Goal: Complete application form: Complete application form

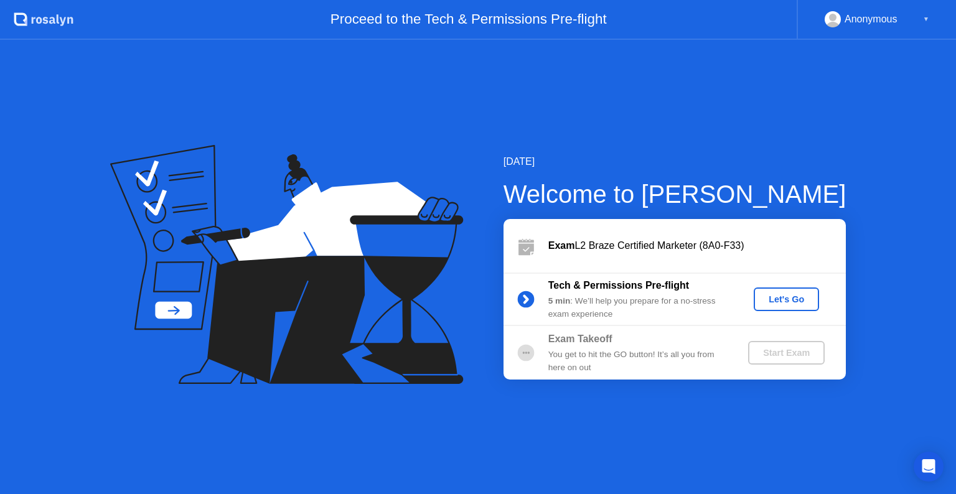
click at [795, 294] on div "Let's Go" at bounding box center [786, 299] width 55 height 10
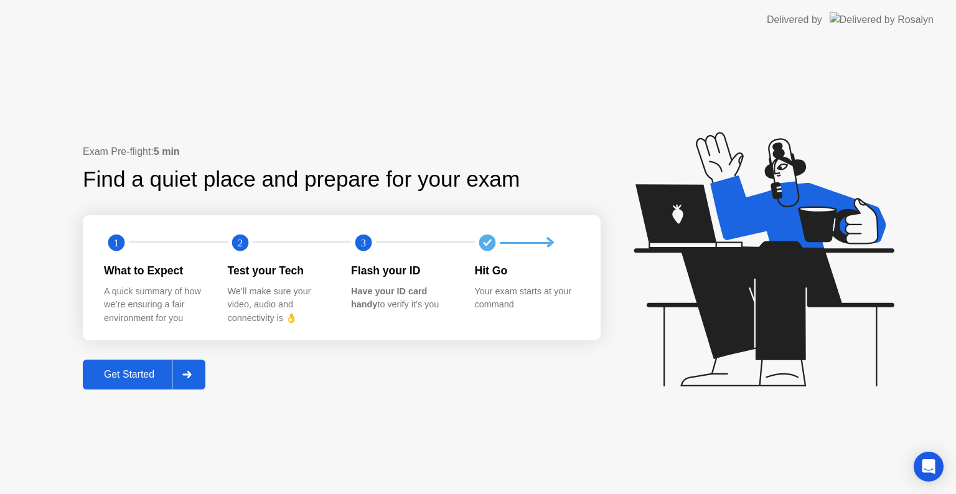
click at [113, 374] on div "Get Started" at bounding box center [129, 374] width 85 height 11
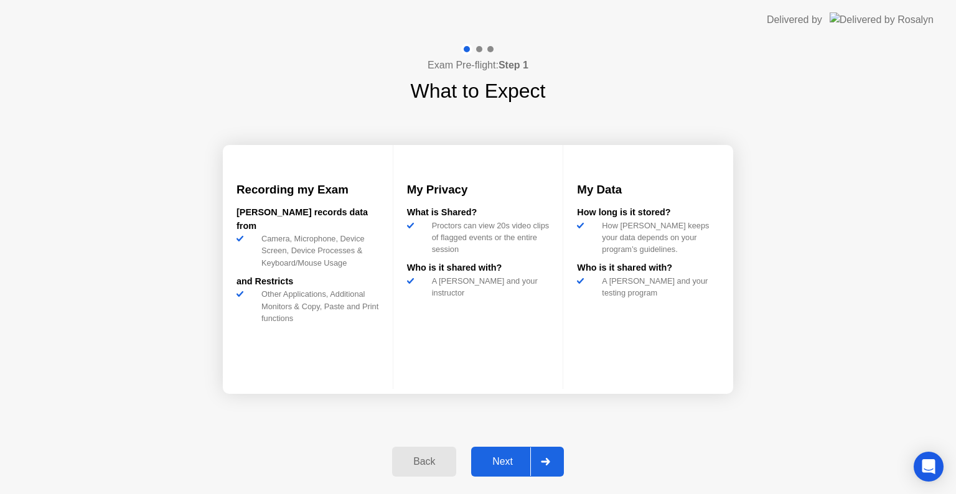
click at [510, 459] on div "Next" at bounding box center [502, 461] width 55 height 11
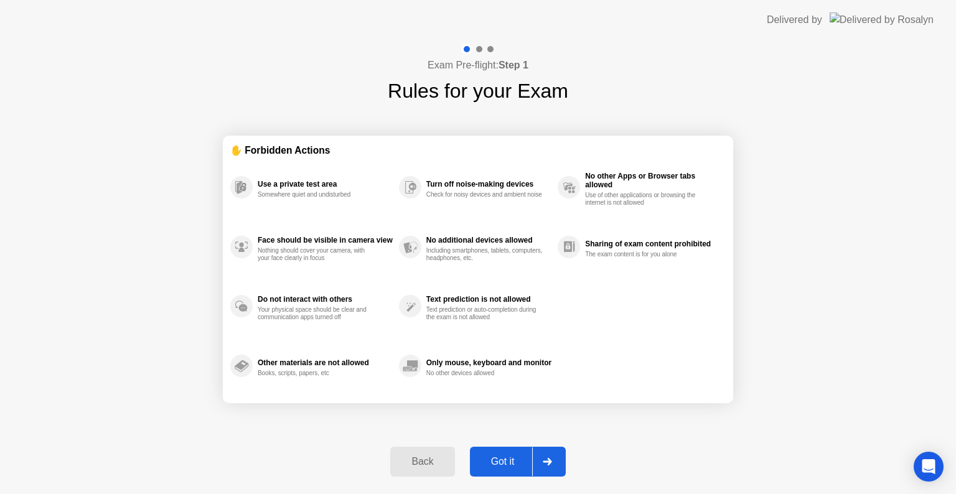
click at [510, 461] on div "Got it" at bounding box center [503, 461] width 58 height 11
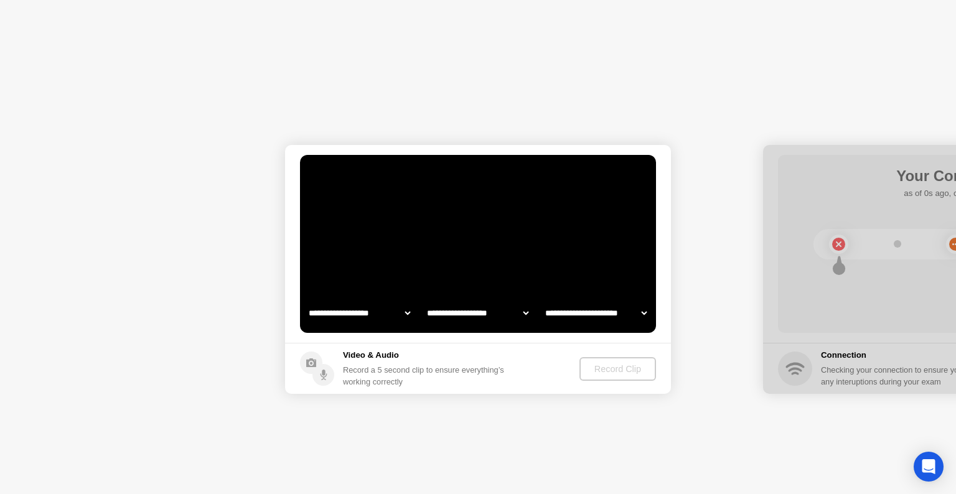
select select "**********"
select select "*******"
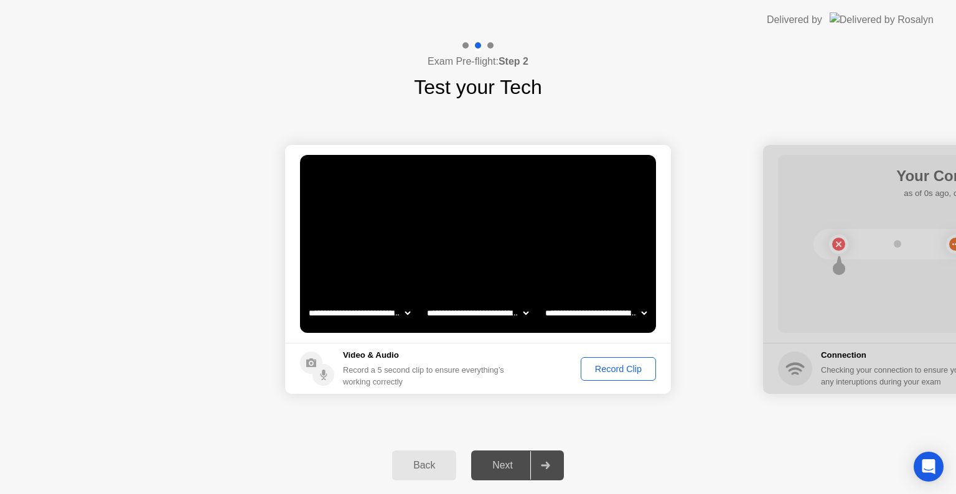
click at [513, 470] on div "Next" at bounding box center [502, 465] width 55 height 11
click at [630, 368] on div "Record Clip" at bounding box center [618, 369] width 67 height 10
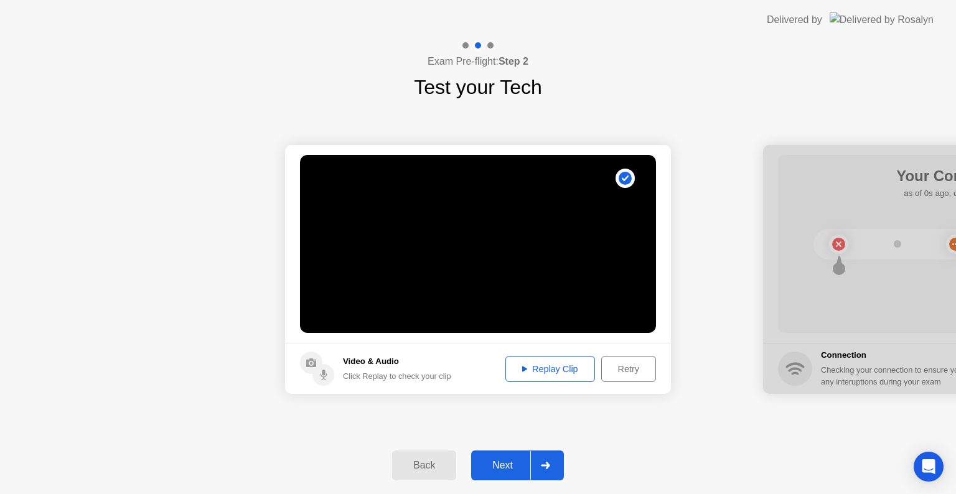
click at [572, 371] on div "Replay Clip" at bounding box center [550, 369] width 81 height 10
click at [505, 460] on div "Next" at bounding box center [502, 465] width 55 height 11
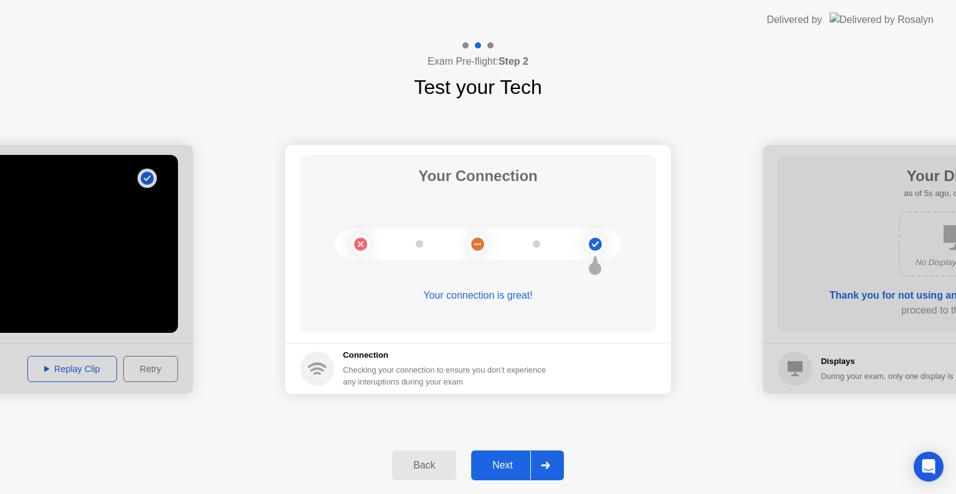
click at [512, 460] on div "Next" at bounding box center [502, 465] width 55 height 11
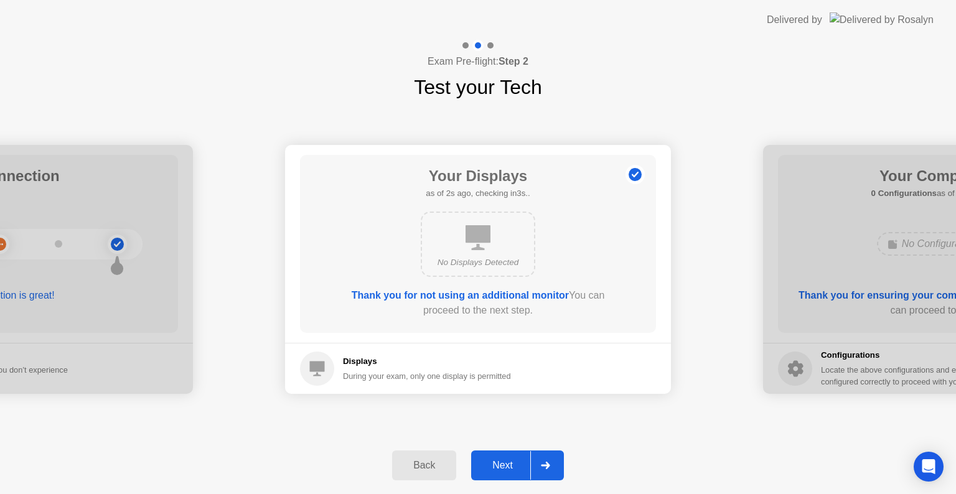
click at [512, 460] on div "Next" at bounding box center [502, 465] width 55 height 11
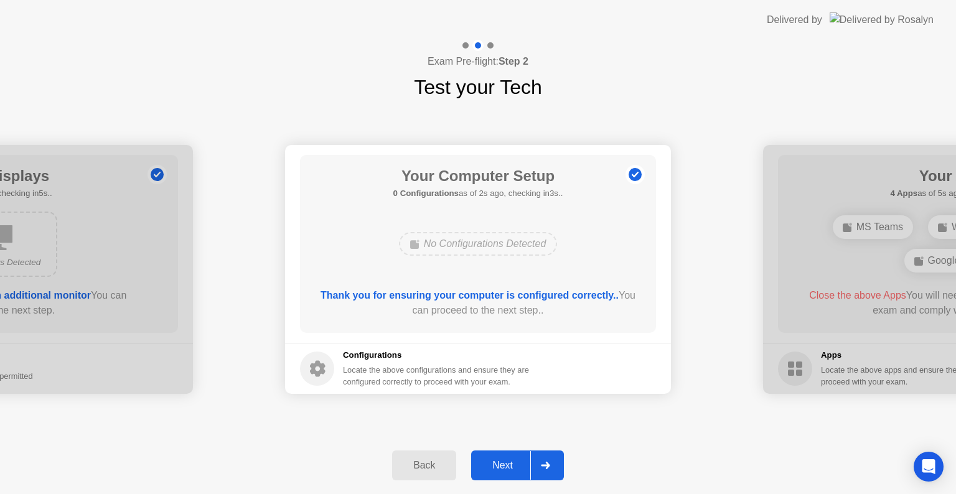
click at [510, 464] on div "Next" at bounding box center [502, 465] width 55 height 11
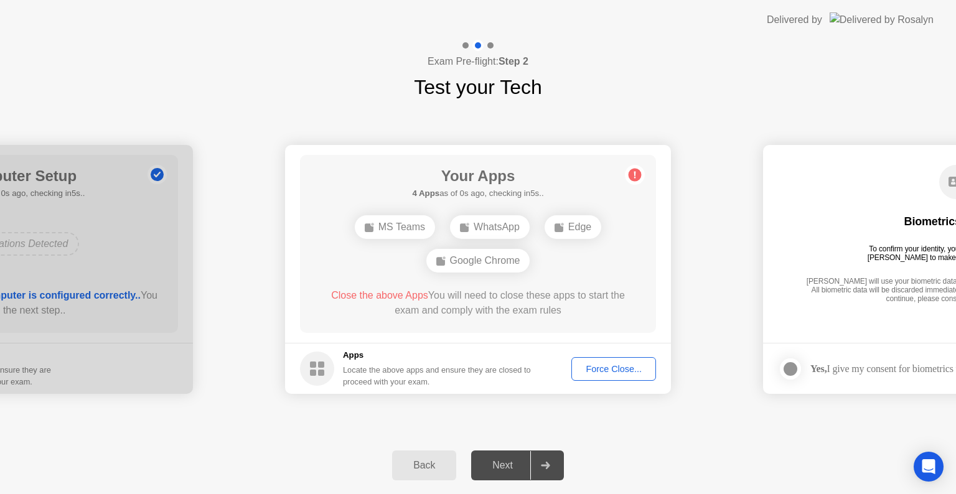
click at [610, 373] on div "Force Close..." at bounding box center [614, 369] width 76 height 10
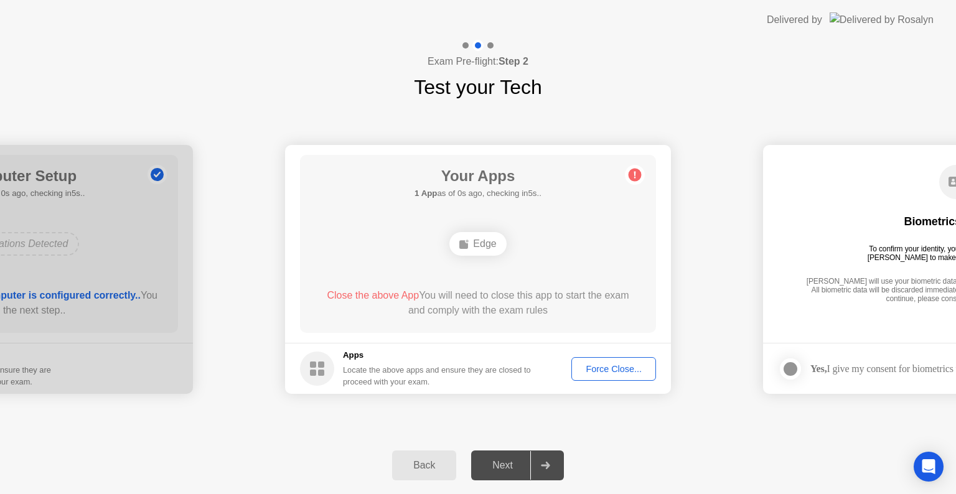
click at [615, 373] on div "Force Close..." at bounding box center [614, 369] width 76 height 10
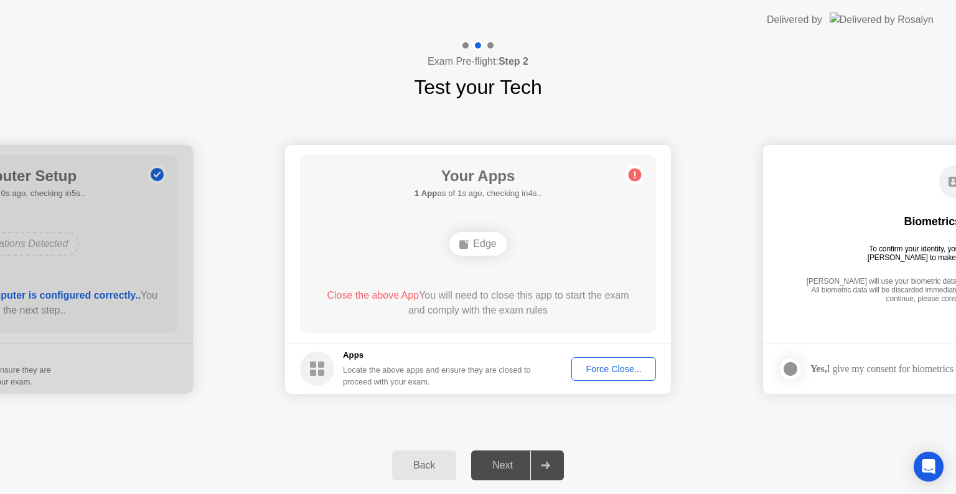
click at [639, 366] on div "Force Close..." at bounding box center [614, 369] width 76 height 10
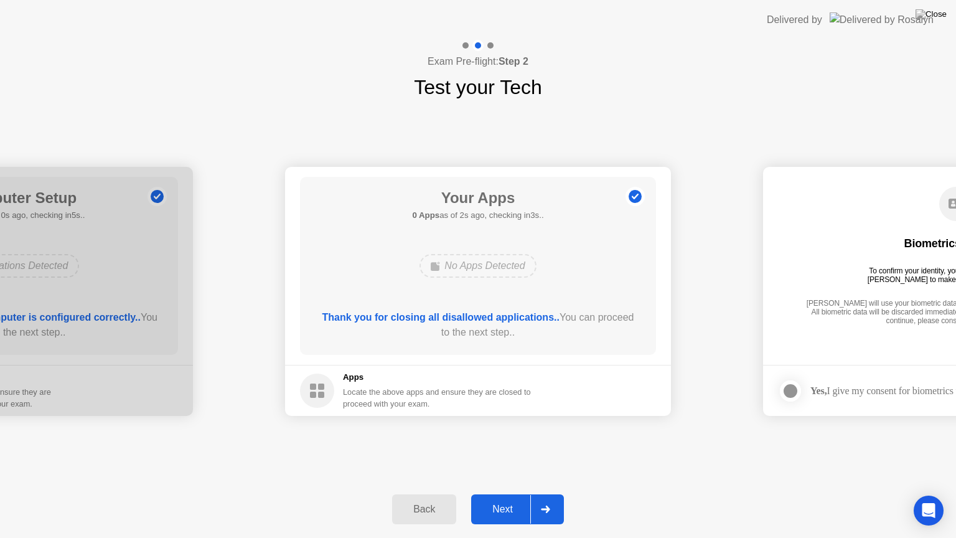
click at [508, 494] on div "Next" at bounding box center [502, 508] width 55 height 11
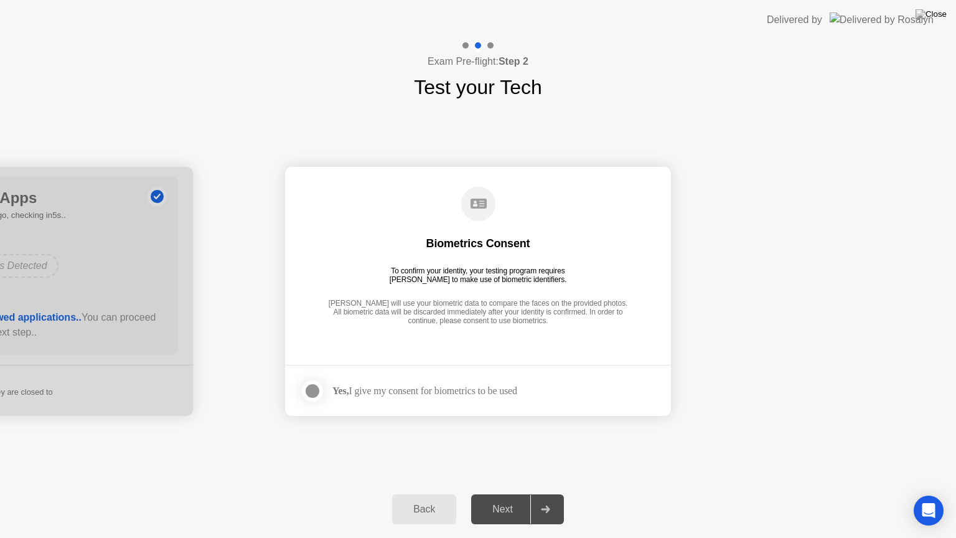
click at [368, 390] on div "Yes, I give my consent for biometrics to be used" at bounding box center [424, 391] width 185 height 12
click at [320, 390] on div at bounding box center [312, 390] width 15 height 15
click at [500, 494] on button "Next" at bounding box center [517, 509] width 93 height 30
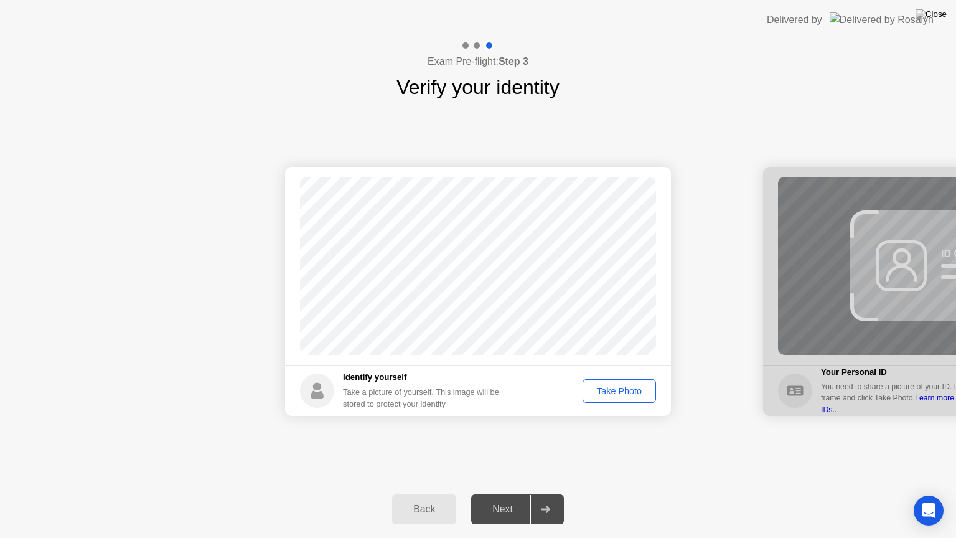
click at [624, 391] on div "Take Photo" at bounding box center [619, 391] width 65 height 10
click at [507, 494] on div "Next" at bounding box center [502, 508] width 55 height 11
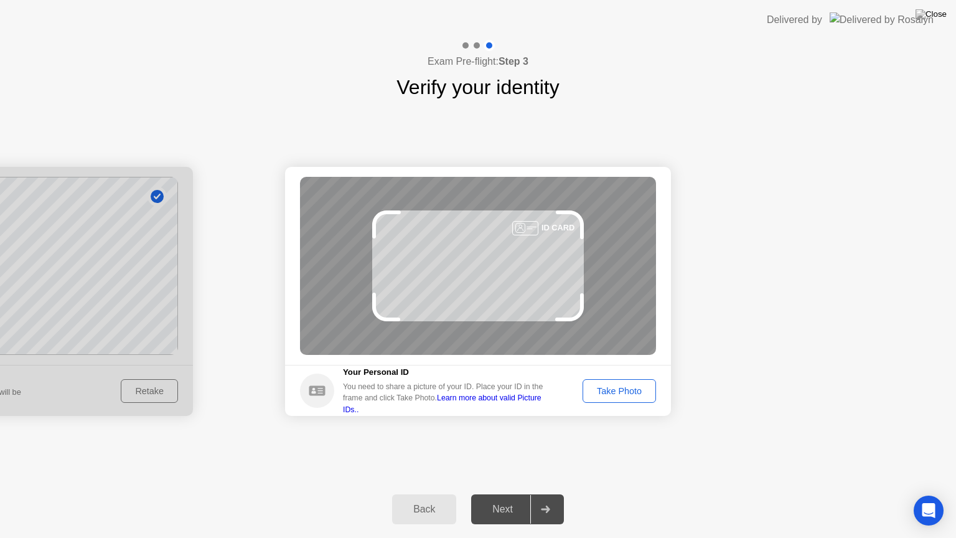
click at [610, 387] on div "Take Photo" at bounding box center [619, 391] width 65 height 10
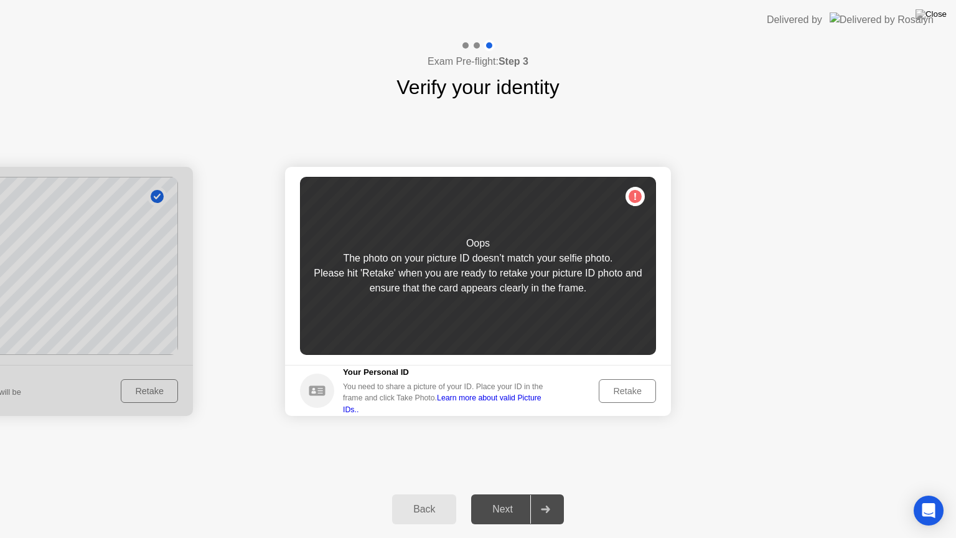
click at [628, 394] on div "Retake" at bounding box center [627, 391] width 49 height 10
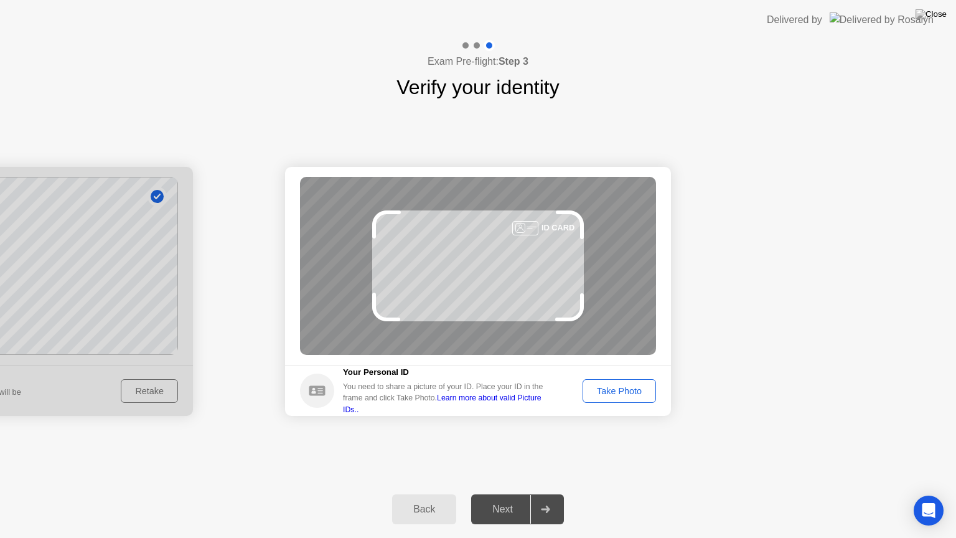
click at [628, 394] on div "Take Photo" at bounding box center [619, 391] width 65 height 10
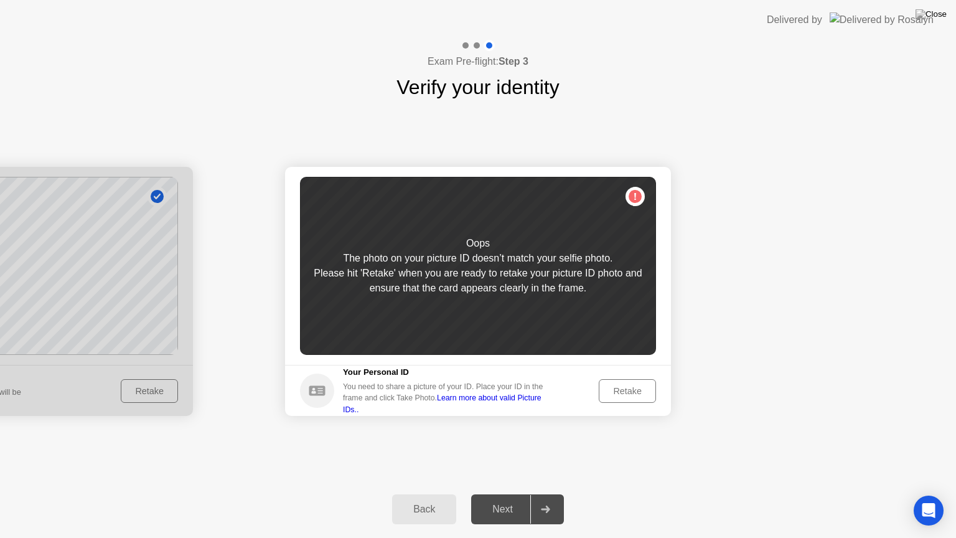
click at [638, 390] on div "Retake" at bounding box center [627, 391] width 49 height 10
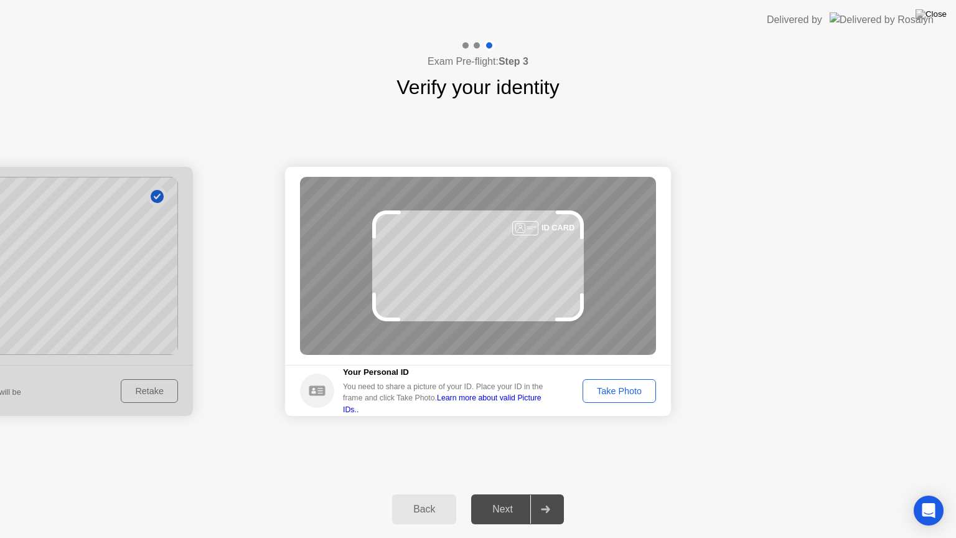
click at [638, 390] on div "Take Photo" at bounding box center [619, 391] width 65 height 10
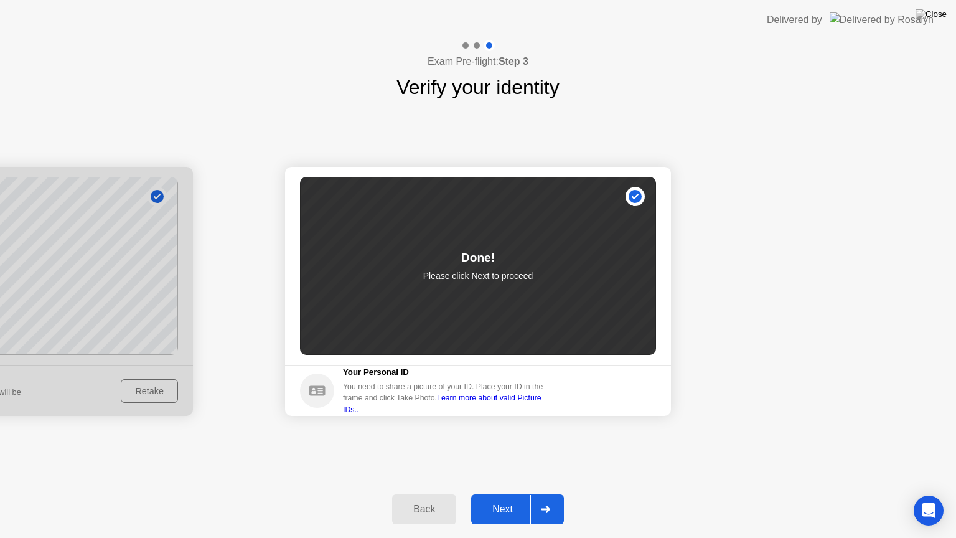
click at [493, 494] on div "Next" at bounding box center [502, 508] width 55 height 11
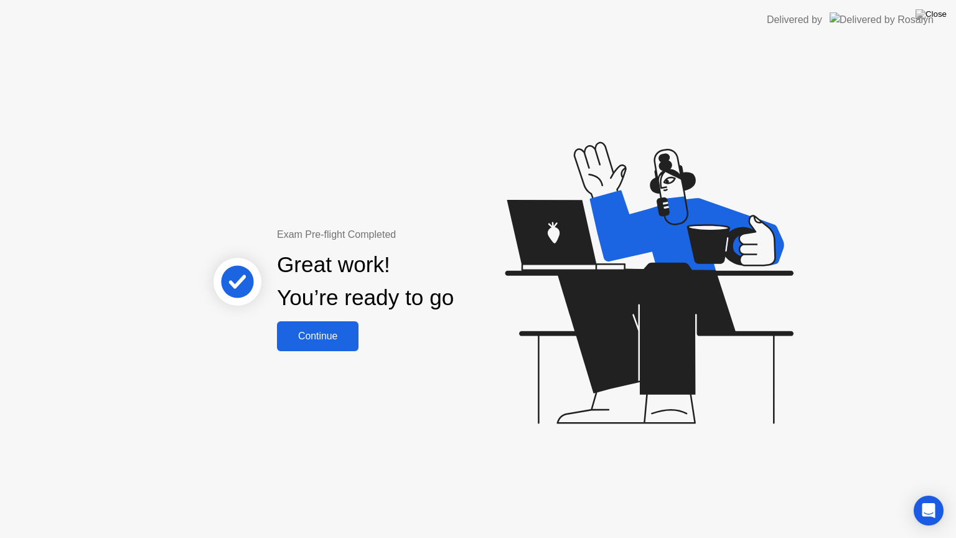
click at [312, 342] on div "Continue" at bounding box center [318, 335] width 74 height 11
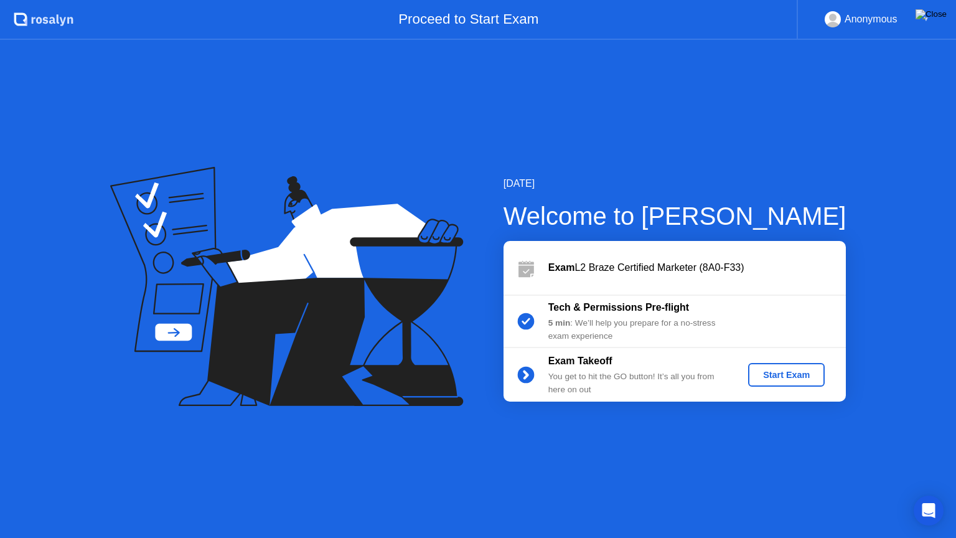
click at [945, 16] on img at bounding box center [930, 14] width 31 height 10
